Goal: Complete application form

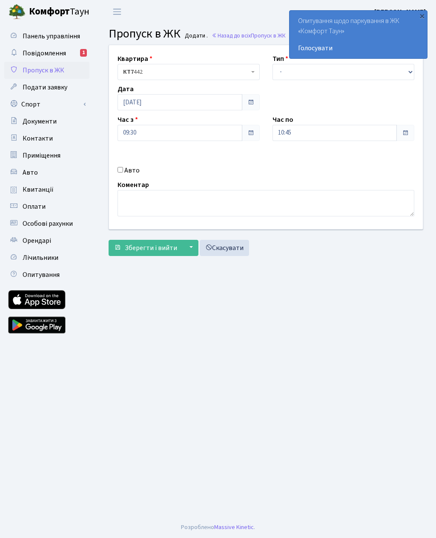
click at [119, 171] on input "Авто" at bounding box center [120, 170] width 6 height 6
checkbox input "true"
click at [199, 133] on input "09:30" at bounding box center [179, 133] width 125 height 16
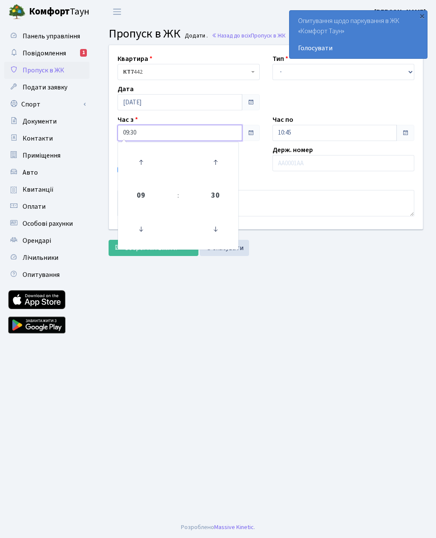
click at [141, 162] on icon at bounding box center [140, 162] width 23 height 23
click at [141, 225] on icon at bounding box center [140, 228] width 23 height 23
type input "09:30"
click at [343, 137] on input "10:45" at bounding box center [334, 133] width 125 height 16
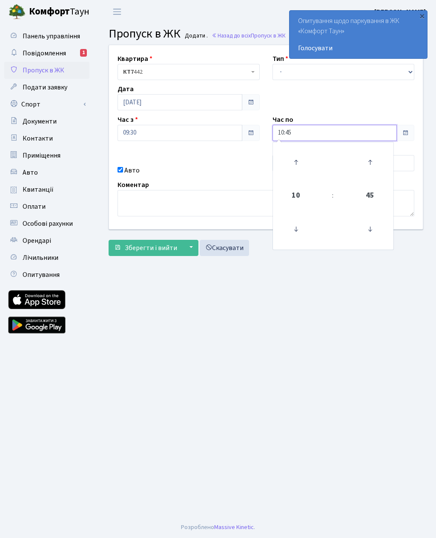
click at [295, 165] on icon at bounding box center [295, 162] width 23 height 23
click at [295, 231] on icon at bounding box center [295, 228] width 23 height 23
click at [299, 233] on icon at bounding box center [295, 228] width 23 height 23
click at [297, 165] on icon at bounding box center [295, 162] width 23 height 23
click at [295, 172] on icon at bounding box center [295, 162] width 23 height 23
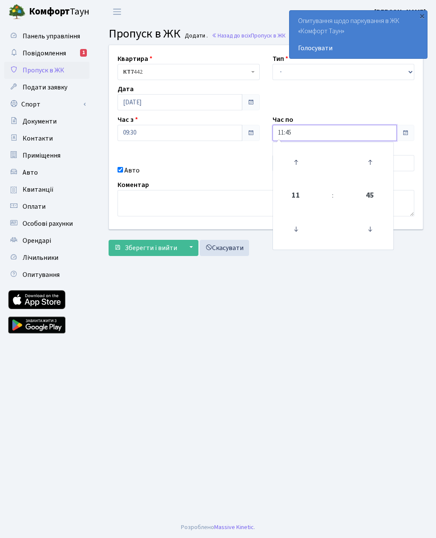
click at [295, 166] on icon at bounding box center [295, 162] width 23 height 23
click at [297, 168] on icon at bounding box center [295, 162] width 23 height 23
click at [298, 166] on icon at bounding box center [295, 162] width 23 height 23
type input "14:45"
click at [331, 79] on select "- Доставка Таксі Гості Сервіс" at bounding box center [343, 72] width 142 height 16
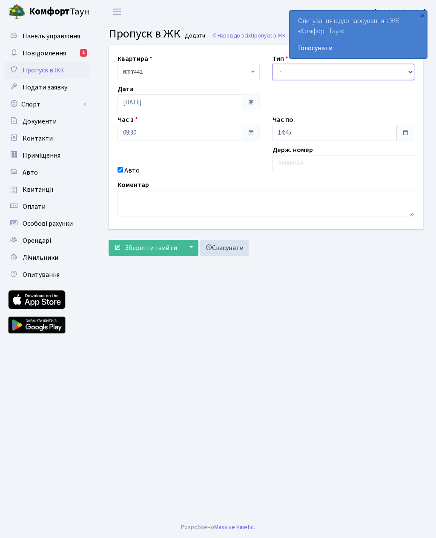
select select "3"
click at [303, 164] on input "text" at bounding box center [343, 163] width 142 height 16
click at [315, 164] on input "text" at bounding box center [343, 163] width 142 height 16
paste input "АА0177ТВ"
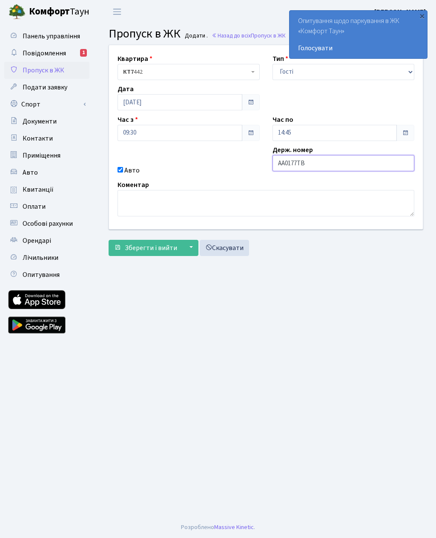
type input "АА0177ТВ"
click at [146, 248] on span "Зберегти і вийти" at bounding box center [151, 247] width 52 height 9
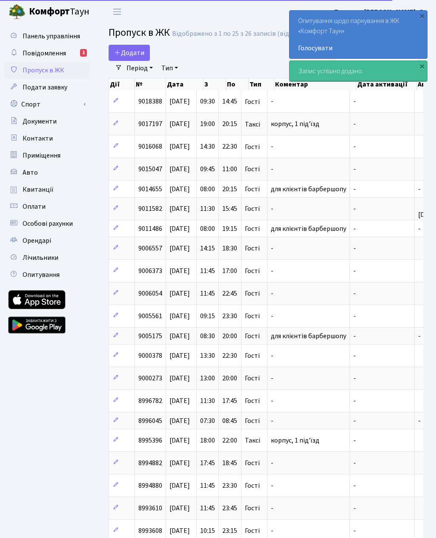
select select "25"
